Goal: Find specific page/section: Find specific page/section

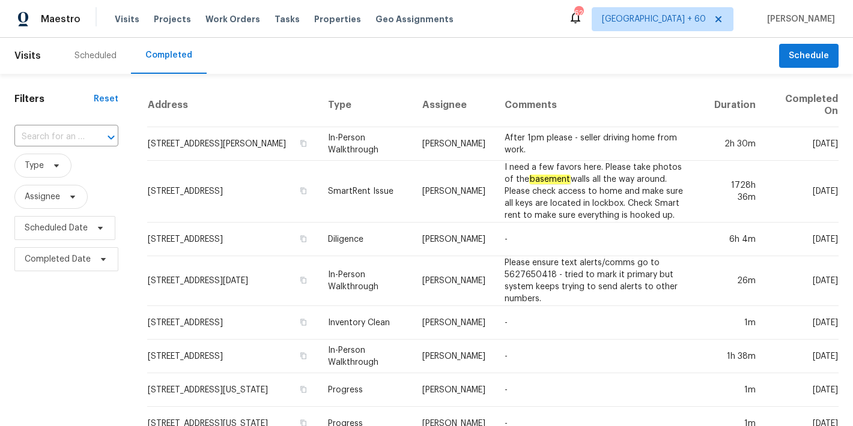
click at [73, 139] on input "text" at bounding box center [49, 137] width 70 height 19
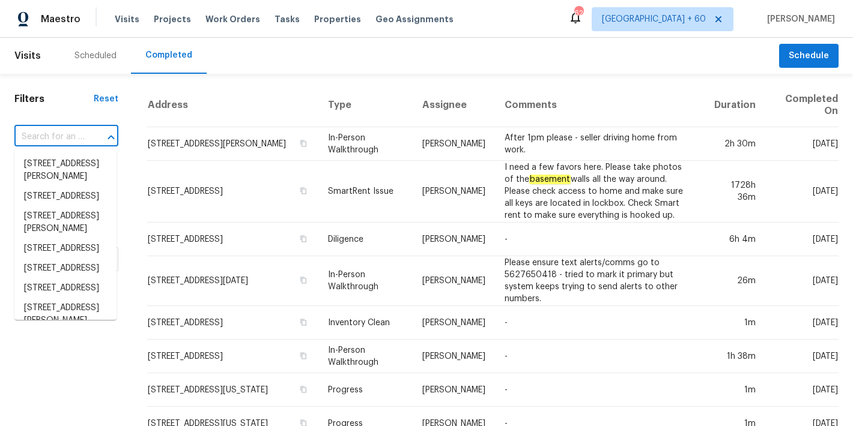
paste input "[STREET_ADDRESS][PERSON_NAME]"
type input "[STREET_ADDRESS][PERSON_NAME]"
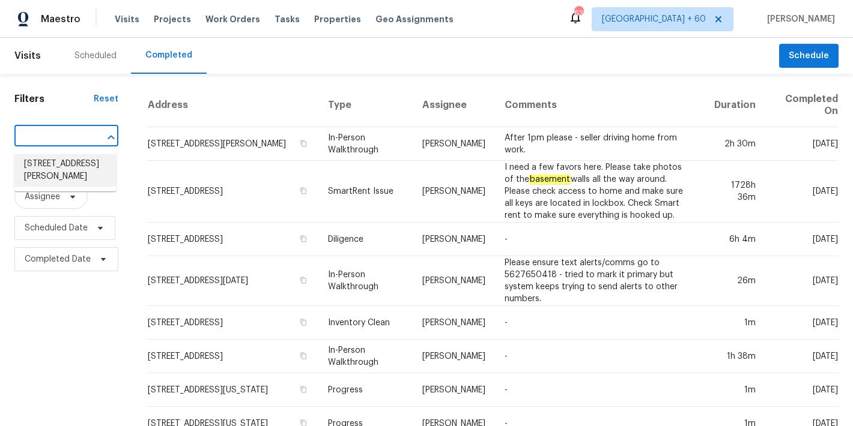
click at [61, 165] on li "[STREET_ADDRESS][PERSON_NAME]" at bounding box center [65, 170] width 102 height 32
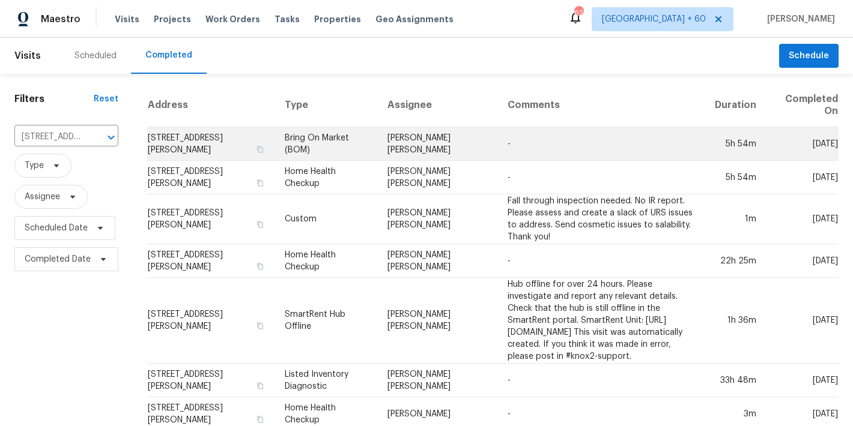
click at [190, 139] on td "[STREET_ADDRESS][PERSON_NAME]" at bounding box center [211, 144] width 128 height 34
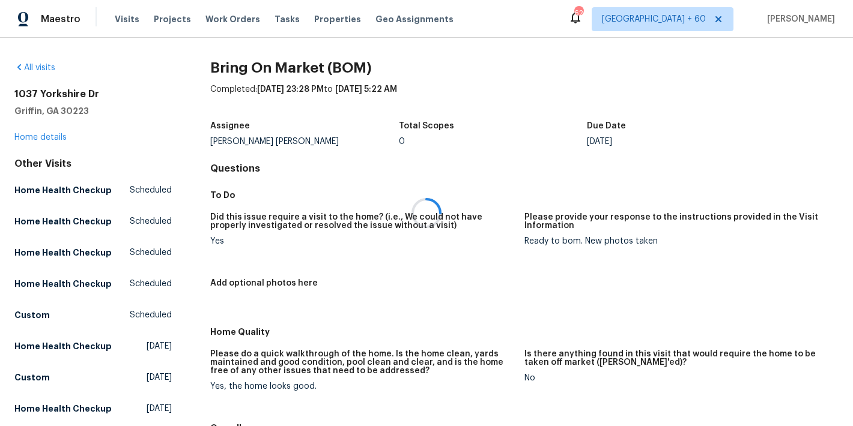
click at [42, 139] on div at bounding box center [426, 213] width 853 height 426
click at [42, 139] on link "Home details" at bounding box center [40, 137] width 52 height 8
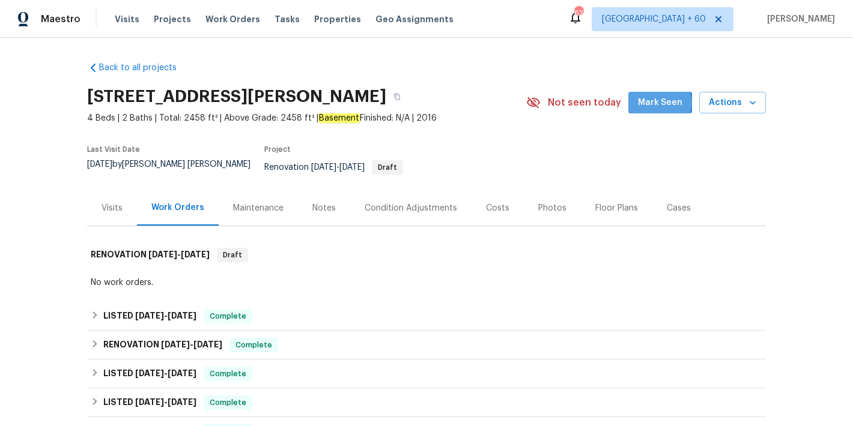
click at [655, 103] on span "Mark Seen" at bounding box center [660, 102] width 44 height 15
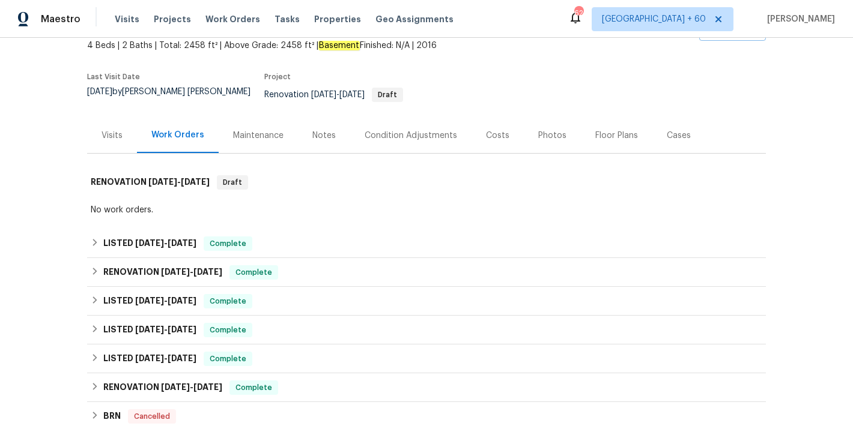
scroll to position [198, 0]
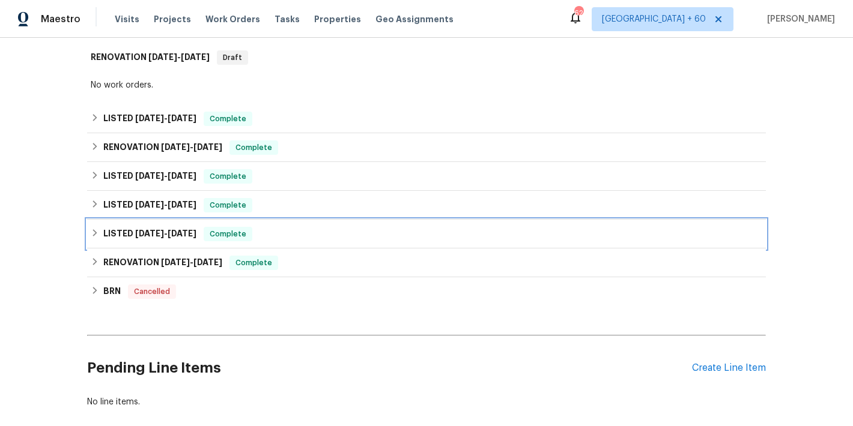
click at [286, 227] on div "LISTED [DATE] - [DATE] Complete" at bounding box center [426, 234] width 671 height 14
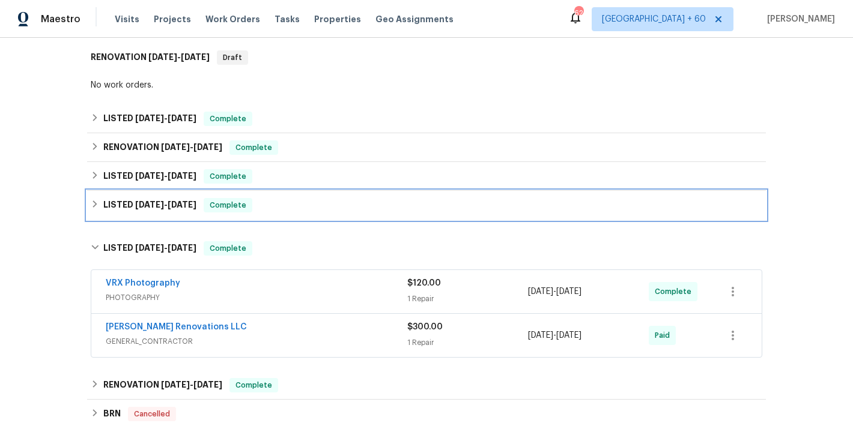
click at [288, 198] on div "LISTED [DATE] - [DATE] Complete" at bounding box center [426, 205] width 671 height 14
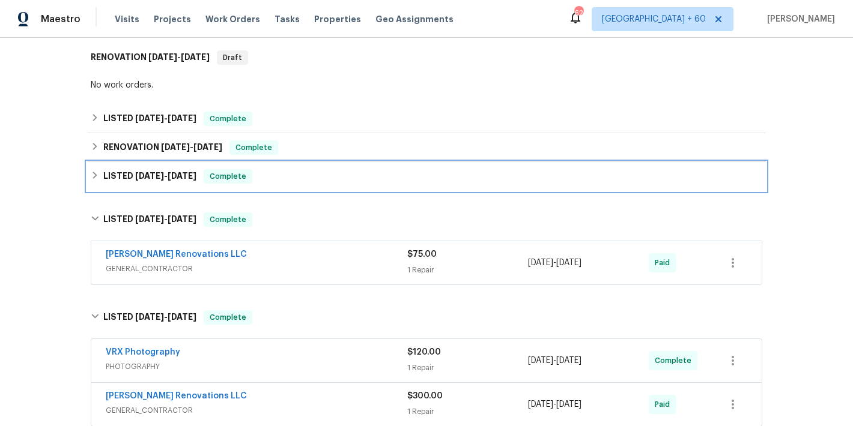
click at [306, 175] on div "LISTED [DATE] - [DATE] Complete" at bounding box center [426, 176] width 679 height 29
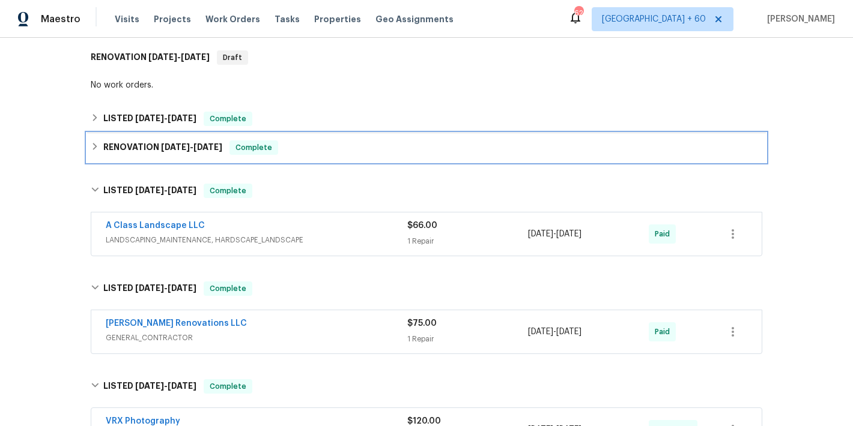
click at [326, 144] on div "RENOVATION [DATE] - [DATE] Complete" at bounding box center [426, 148] width 671 height 14
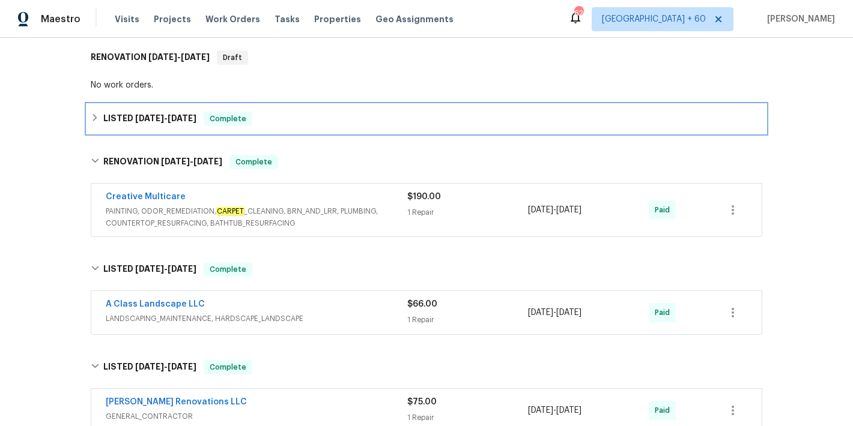
click at [334, 117] on div "LISTED [DATE] - [DATE] Complete" at bounding box center [426, 119] width 671 height 14
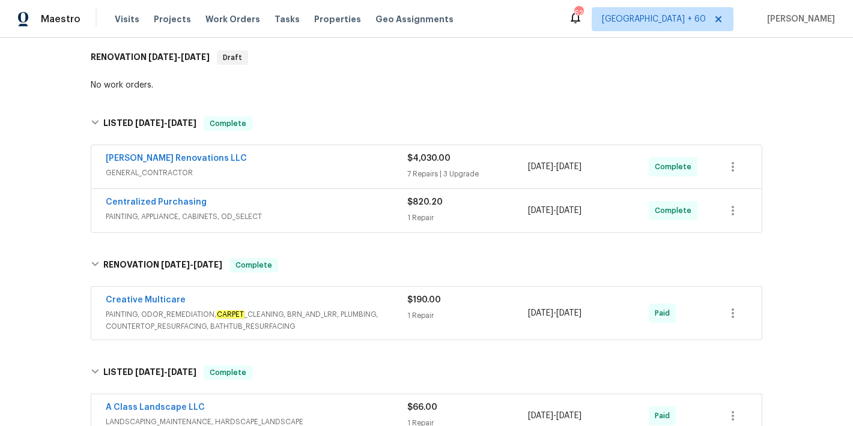
click at [824, 140] on div "Back to all projects [STREET_ADDRESS][PERSON_NAME] 4 Beds | 2 Baths | Total: 24…" at bounding box center [426, 232] width 853 height 389
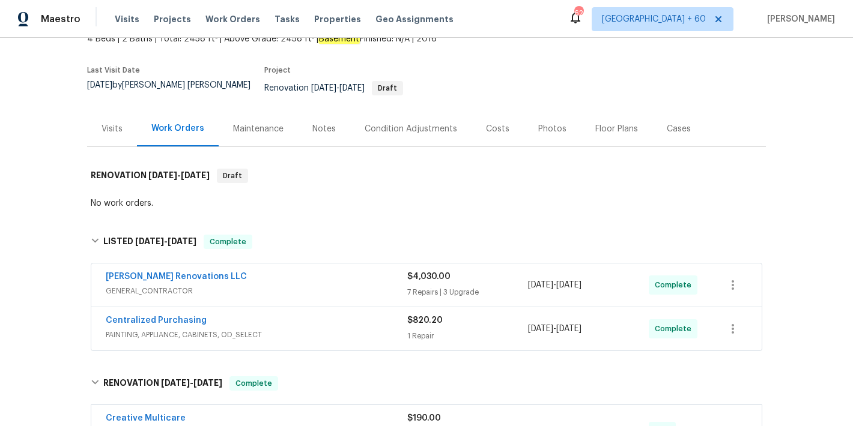
scroll to position [58, 0]
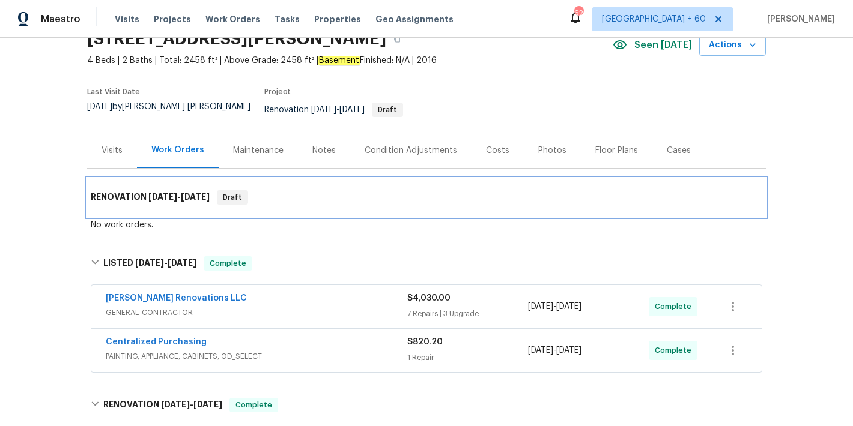
click at [408, 190] on div "RENOVATION [DATE] - [DATE] Draft" at bounding box center [426, 197] width 671 height 14
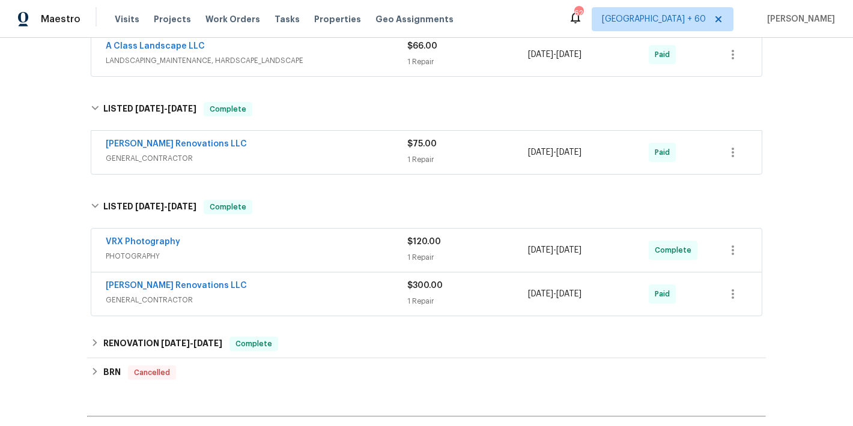
scroll to position [543, 0]
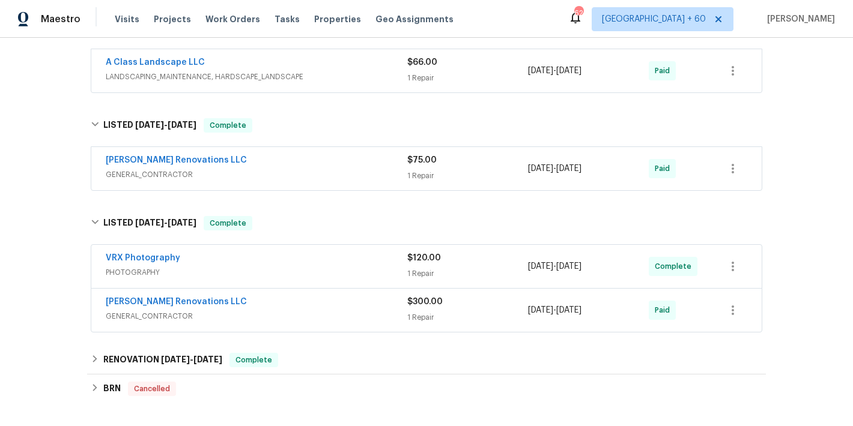
click at [377, 159] on div "[PERSON_NAME] Renovations LLC" at bounding box center [256, 161] width 301 height 14
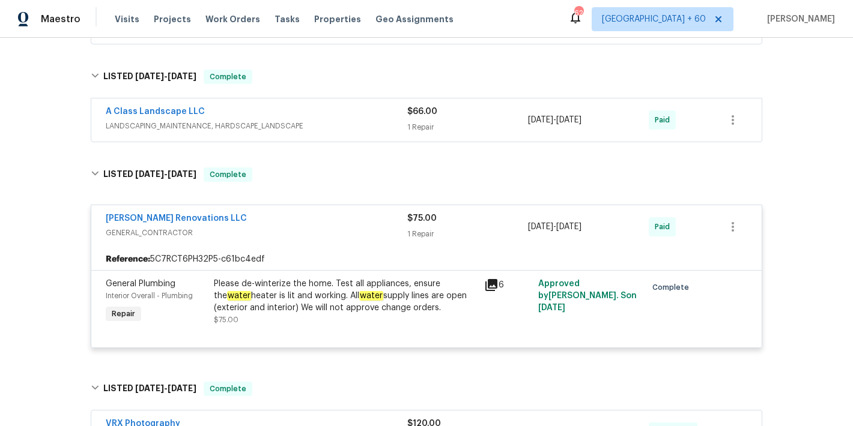
scroll to position [493, 0]
click at [365, 121] on span "LANDSCAPING_MAINTENANCE, HARDSCAPE_LANDSCAPE" at bounding box center [256, 127] width 301 height 12
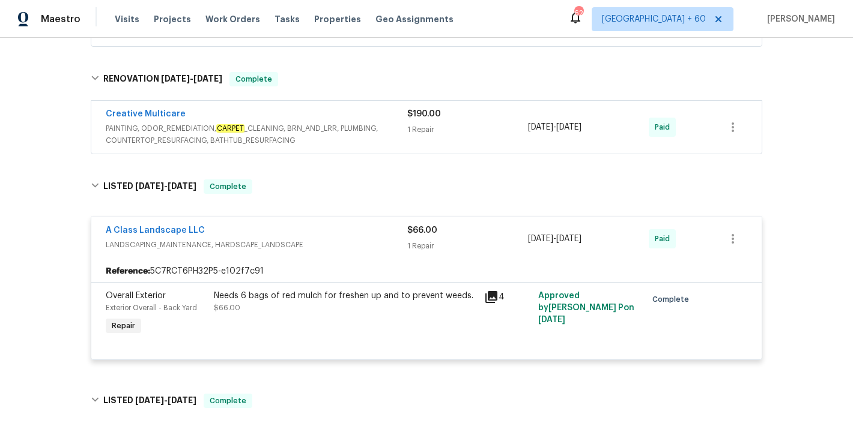
scroll to position [360, 0]
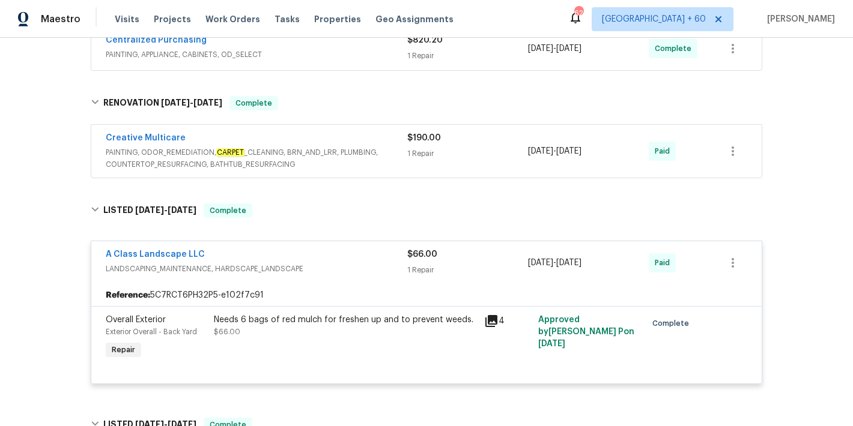
click at [390, 147] on span "PAINTING, ODOR_REMEDIATION, CARPET _CLEANING, BRN_AND_LRR, PLUMBING, COUNTERTOP…" at bounding box center [256, 159] width 301 height 24
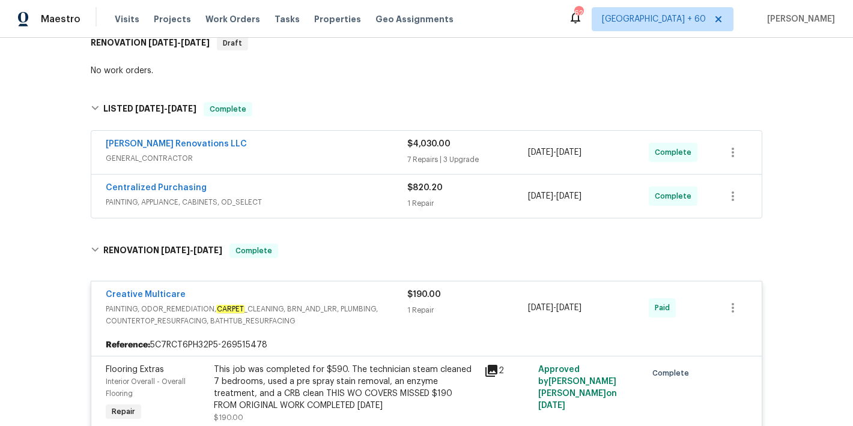
scroll to position [195, 0]
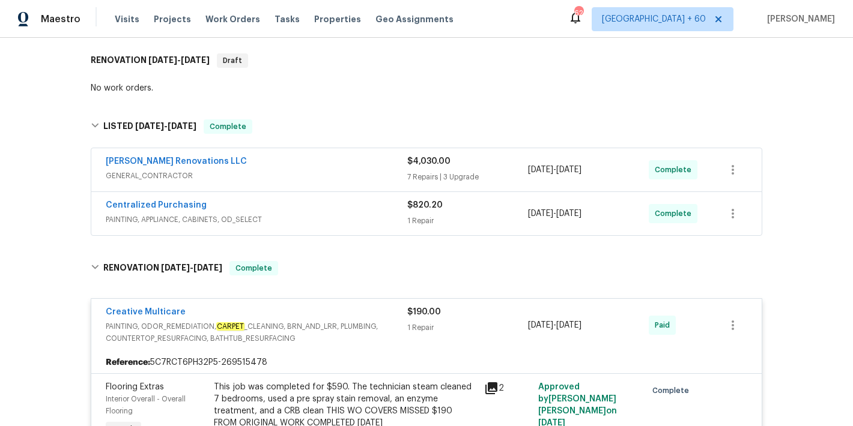
click at [387, 204] on div "Centralized Purchasing" at bounding box center [256, 206] width 301 height 14
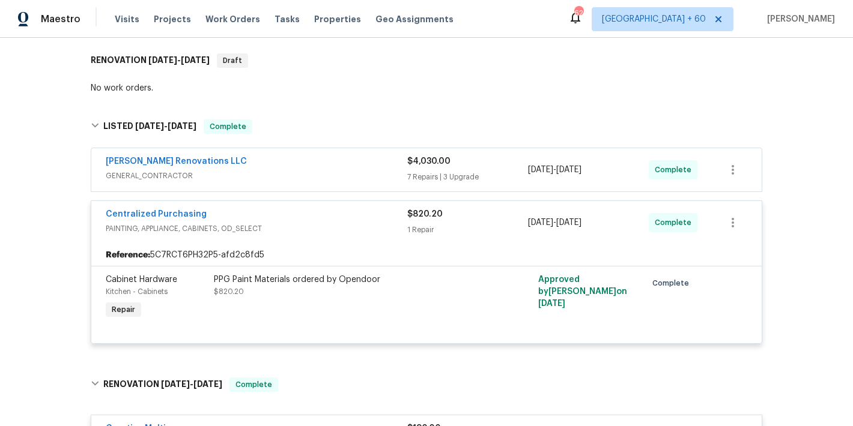
click at [372, 160] on div "[PERSON_NAME] Renovations LLC" at bounding box center [256, 163] width 301 height 14
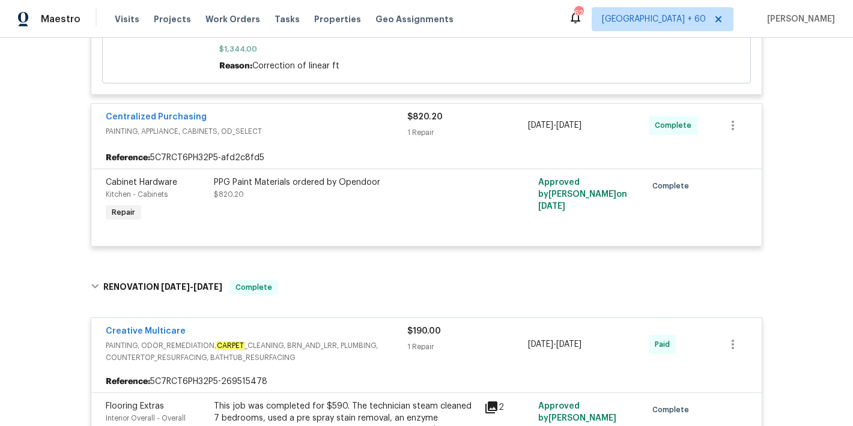
scroll to position [1798, 0]
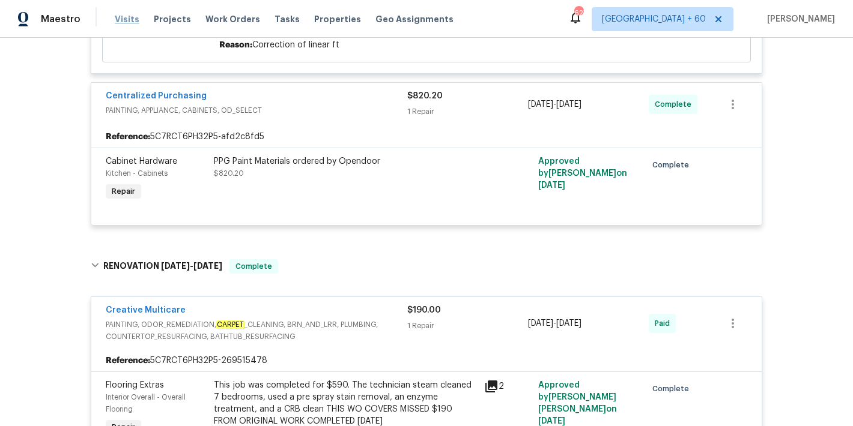
click at [121, 21] on span "Visits" at bounding box center [127, 19] width 25 height 12
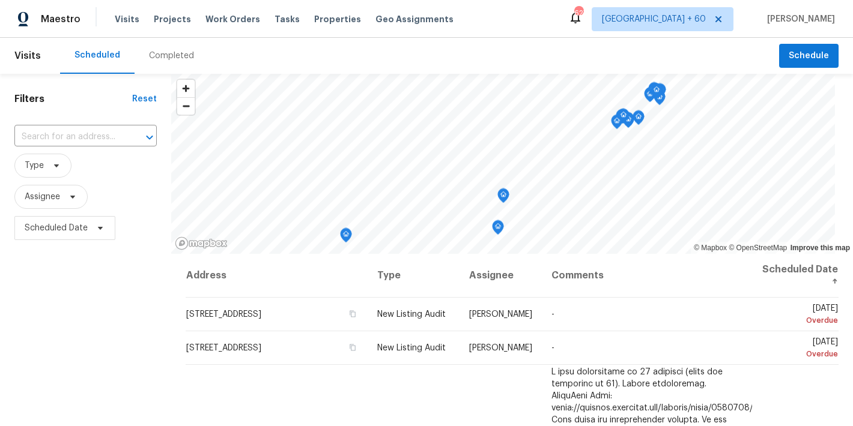
click at [165, 56] on div "Completed" at bounding box center [171, 56] width 45 height 12
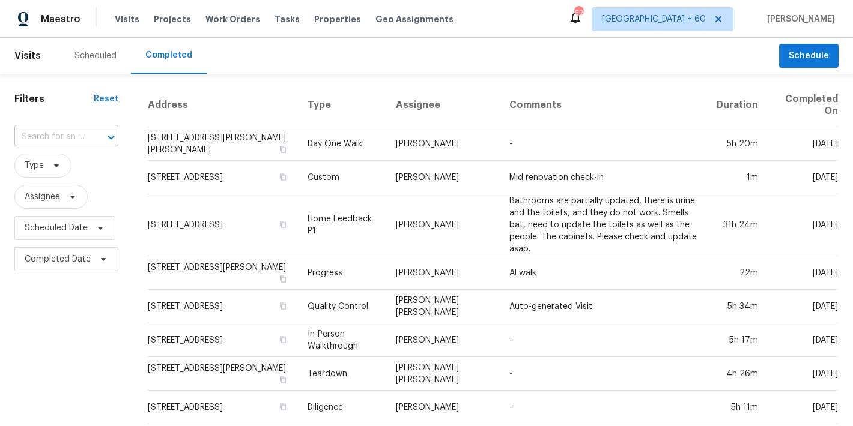
click at [66, 139] on input "text" at bounding box center [49, 137] width 70 height 19
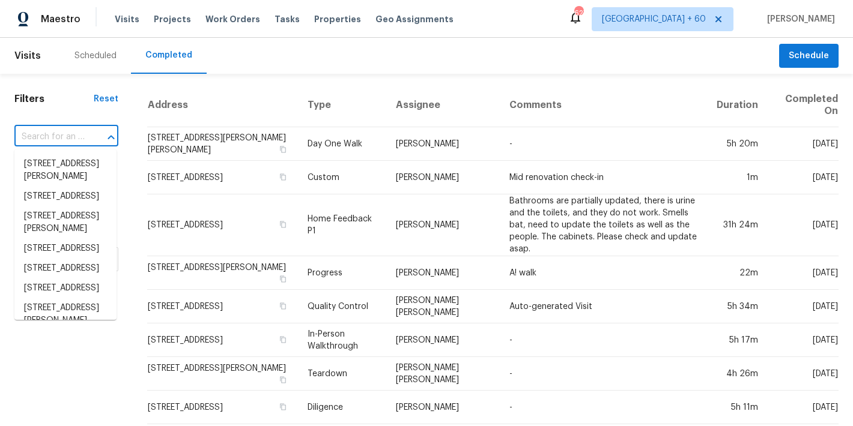
paste input "[STREET_ADDRESS]"
type input "[STREET_ADDRESS]"
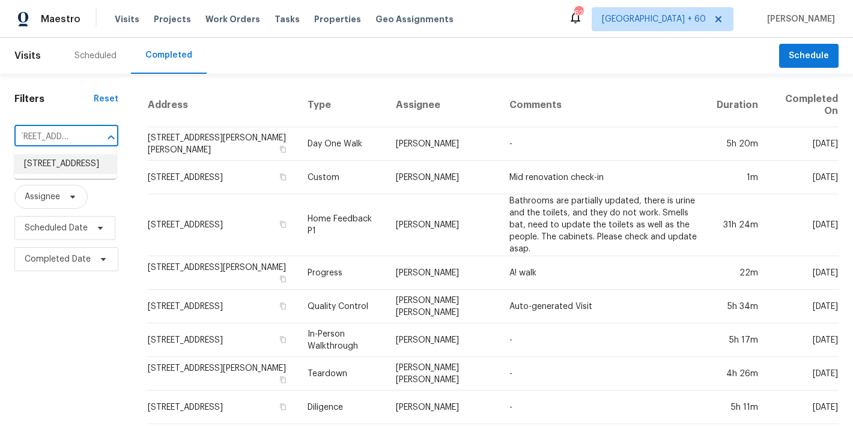
click at [74, 169] on li "[STREET_ADDRESS]" at bounding box center [65, 164] width 102 height 20
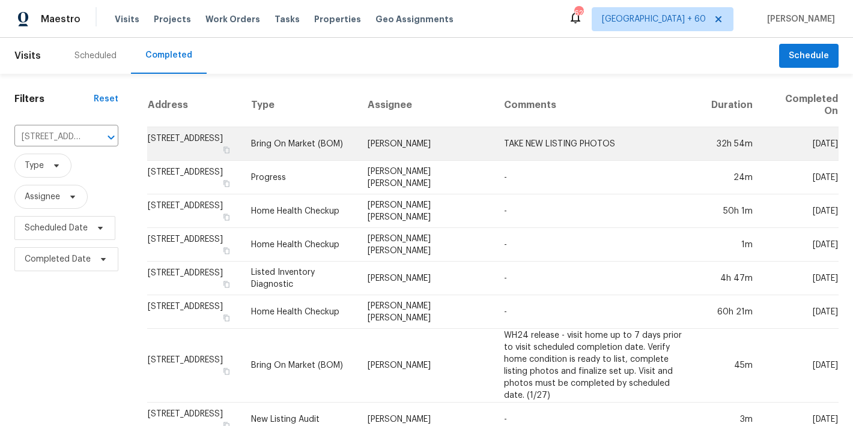
click at [175, 141] on td "[STREET_ADDRESS]" at bounding box center [194, 144] width 94 height 34
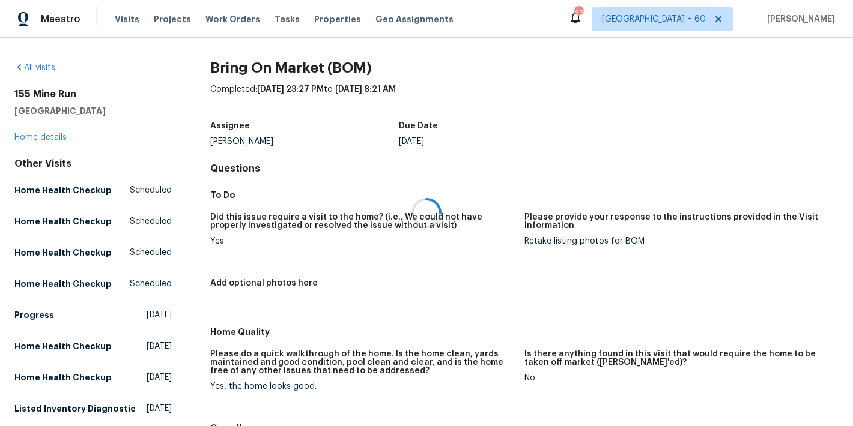
click at [50, 136] on div at bounding box center [426, 213] width 853 height 426
click at [50, 136] on link "Home details" at bounding box center [40, 137] width 52 height 8
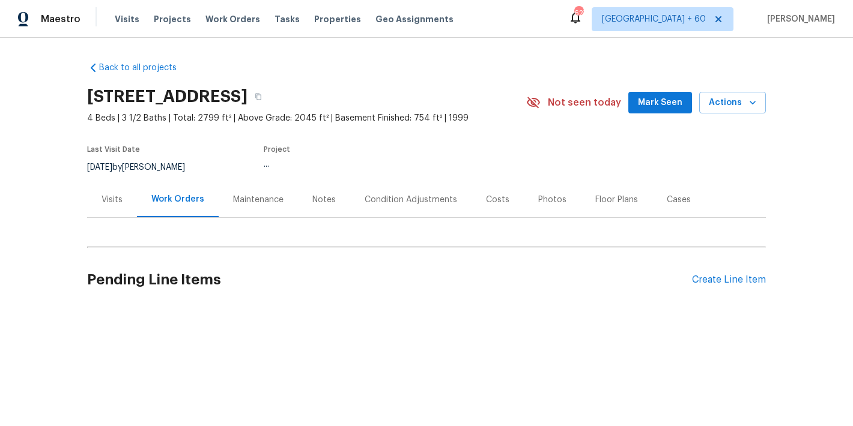
click at [643, 105] on span "Mark Seen" at bounding box center [660, 102] width 44 height 15
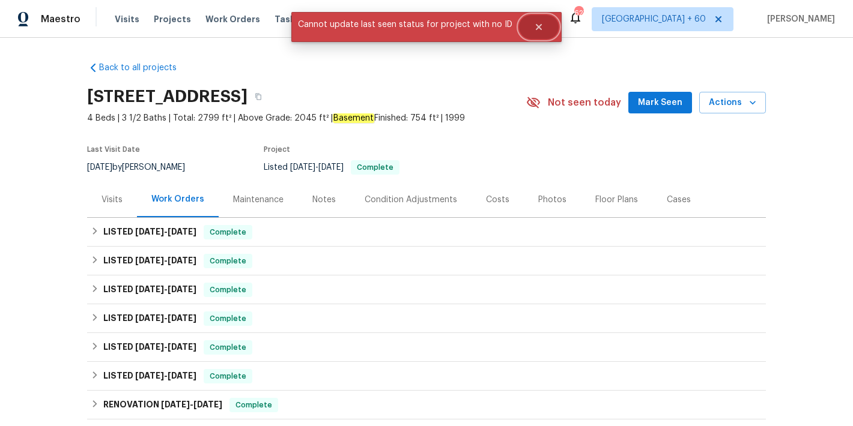
click at [537, 25] on icon "Close" at bounding box center [539, 27] width 6 height 6
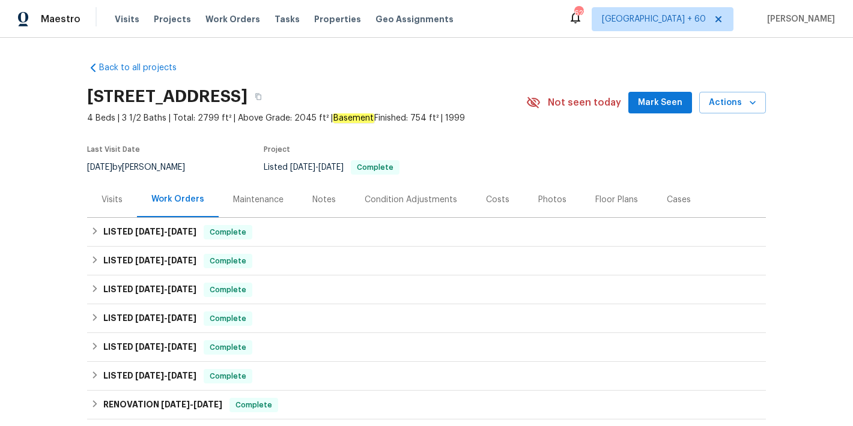
click at [644, 97] on span "Mark Seen" at bounding box center [660, 102] width 44 height 15
click at [123, 20] on span "Visits" at bounding box center [127, 19] width 25 height 12
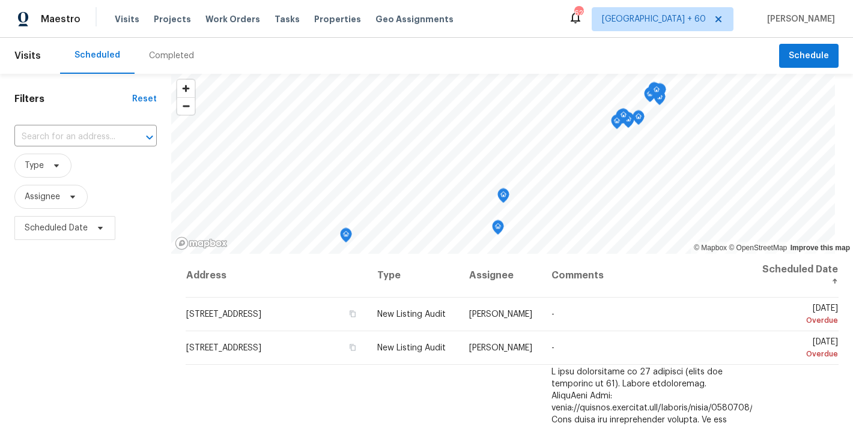
click at [174, 58] on div "Completed" at bounding box center [171, 56] width 45 height 12
